Goal: Task Accomplishment & Management: Manage account settings

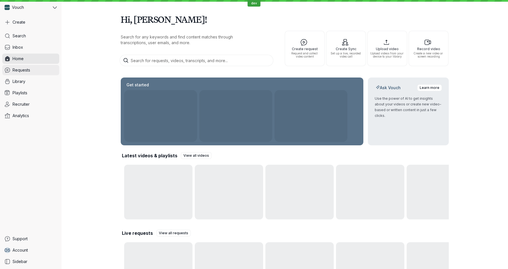
click at [31, 69] on link "Requests" at bounding box center [30, 70] width 57 height 10
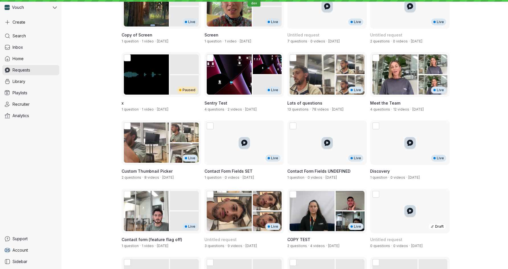
scroll to position [407, 0]
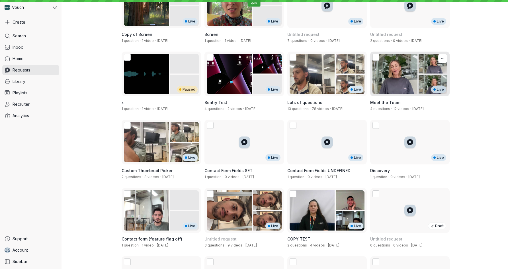
click at [395, 112] on div "Meet the Team 4 questions · 12 videos · [DATE]" at bounding box center [409, 105] width 79 height 18
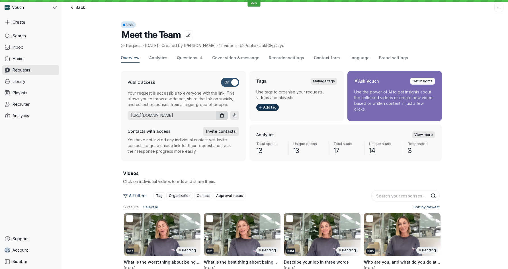
click at [259, 46] on span "#aktGFgDsyq" at bounding box center [271, 45] width 25 height 5
copy span "aktGFgDsyq"
click at [90, 120] on div "Overview Analytics Questions 4 Cover video & message Recorder settings Contact …" at bounding box center [284, 241] width 446 height 384
